Goal: Check status

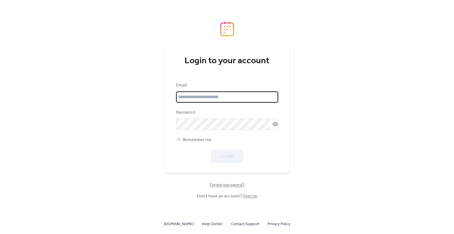
type input "**********"
click at [179, 139] on div at bounding box center [178, 139] width 3 height 3
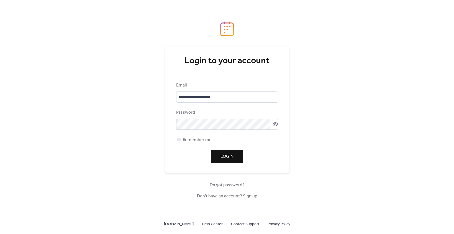
click at [225, 156] on span "Login" at bounding box center [226, 156] width 13 height 7
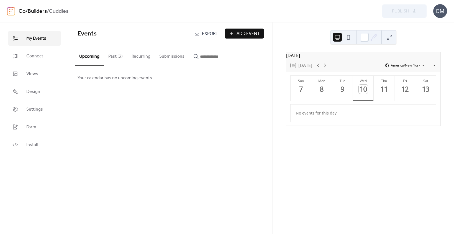
click at [114, 57] on button "Past (3)" at bounding box center [115, 55] width 23 height 20
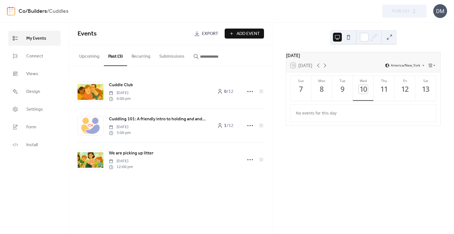
click at [141, 56] on button "Recurring" at bounding box center [141, 55] width 28 height 20
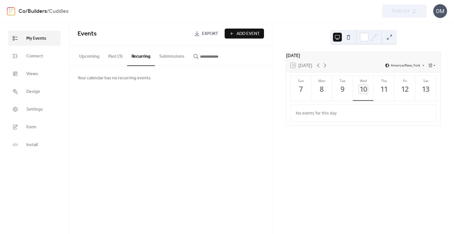
click at [170, 57] on button "Submissions" at bounding box center [172, 55] width 34 height 20
click at [59, 13] on b "Cuddles" at bounding box center [59, 11] width 20 height 11
click at [26, 10] on link "Co/Builders" at bounding box center [33, 11] width 28 height 11
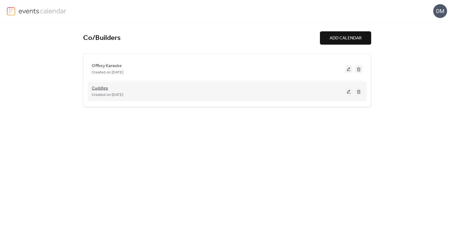
click at [99, 90] on span "Cuddles" at bounding box center [100, 88] width 16 height 7
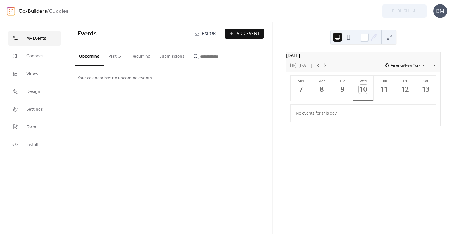
click at [35, 10] on link "Co/Builders" at bounding box center [33, 11] width 28 height 11
